Goal: Task Accomplishment & Management: Manage account settings

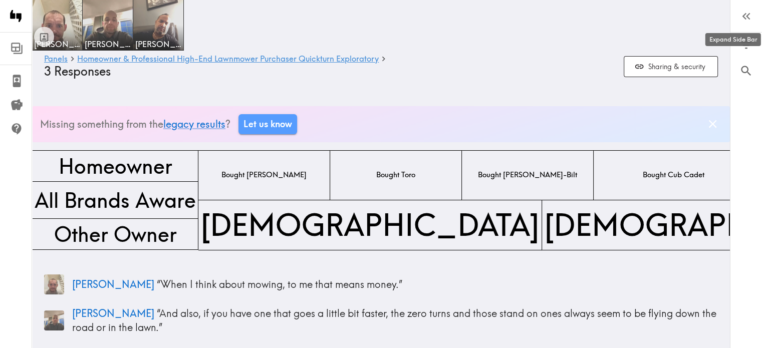
click at [745, 20] on icon "button" at bounding box center [746, 17] width 14 height 14
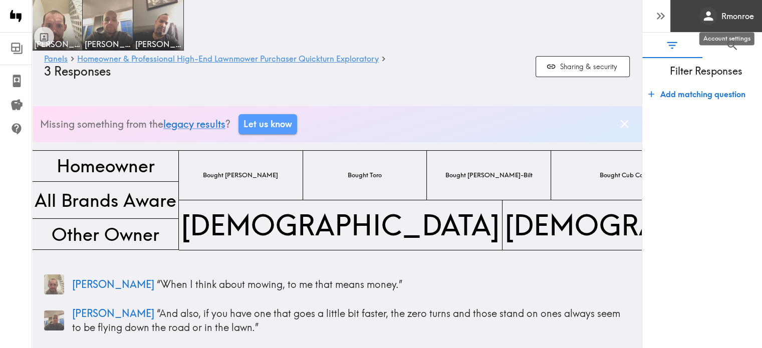
click at [727, 14] on h6 "Rmonroe" at bounding box center [737, 16] width 33 height 11
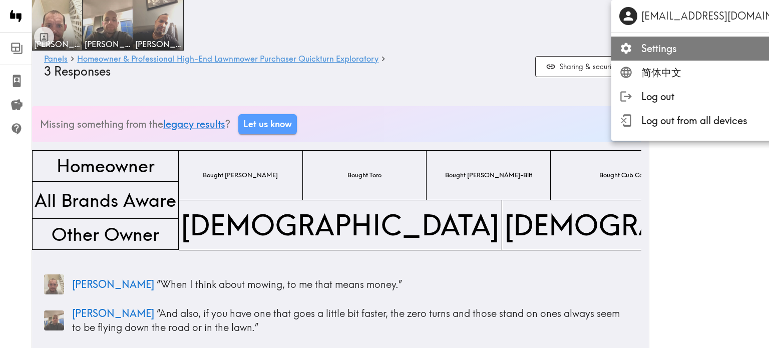
click at [690, 52] on span "Settings" at bounding box center [731, 49] width 179 height 14
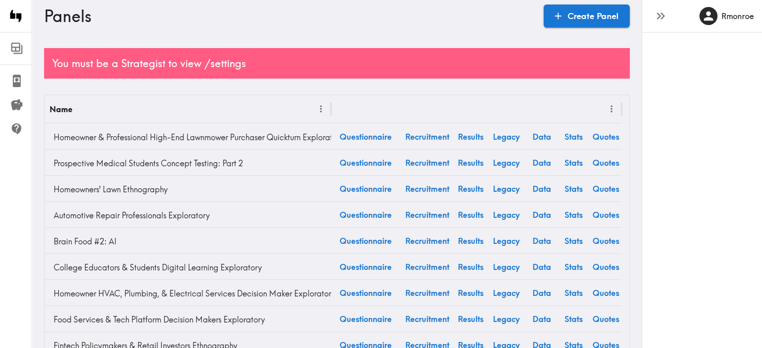
click at [657, 17] on icon "button" at bounding box center [661, 16] width 14 height 14
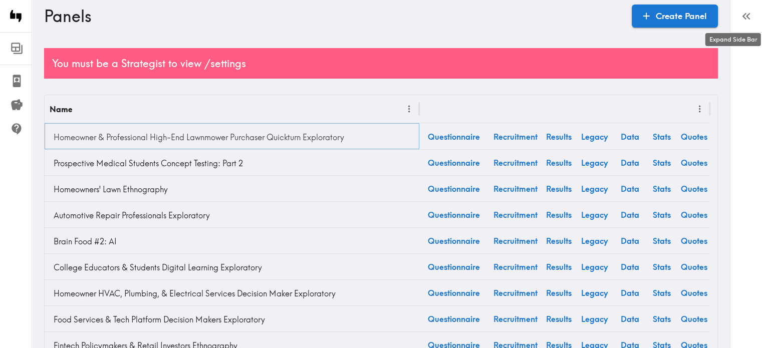
click at [125, 143] on link "Homeowner & Professional High-End Lawnmower Purchaser Quickturn Exploratory" at bounding box center [232, 137] width 365 height 20
